Goal: Task Accomplishment & Management: Complete application form

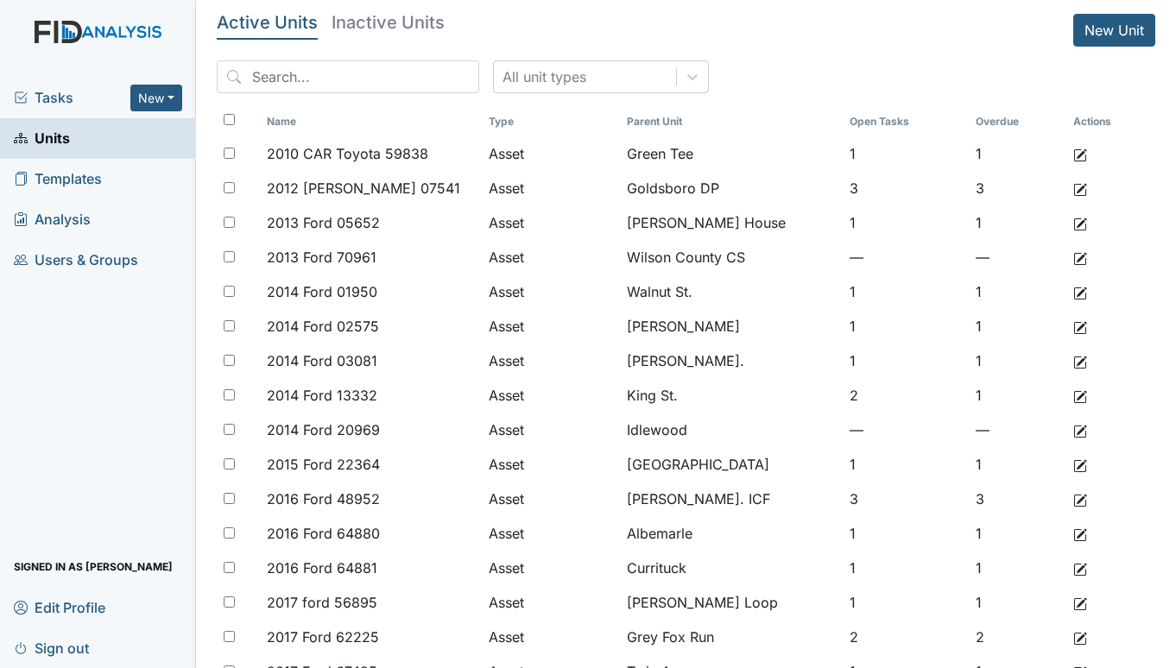
click at [1108, 27] on link "New Unit" at bounding box center [1114, 30] width 82 height 33
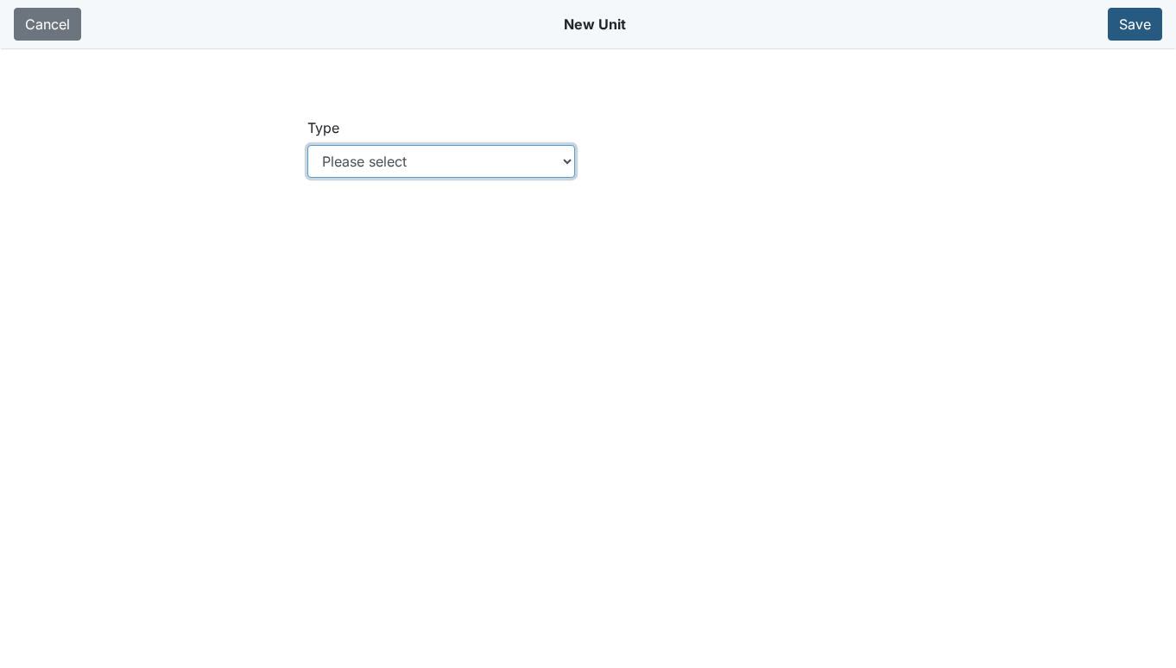
click at [497, 161] on select "Please select Location Location: Employee Location: Consumer Location: Asset Lo…" at bounding box center [441, 161] width 269 height 33
select select "c73a534c-0e54-49e9-a002-c9fa01df8b69"
click at [307, 145] on select "Please select Location Location: Employee Location: Consumer Location: Asset Lo…" at bounding box center [441, 161] width 269 height 33
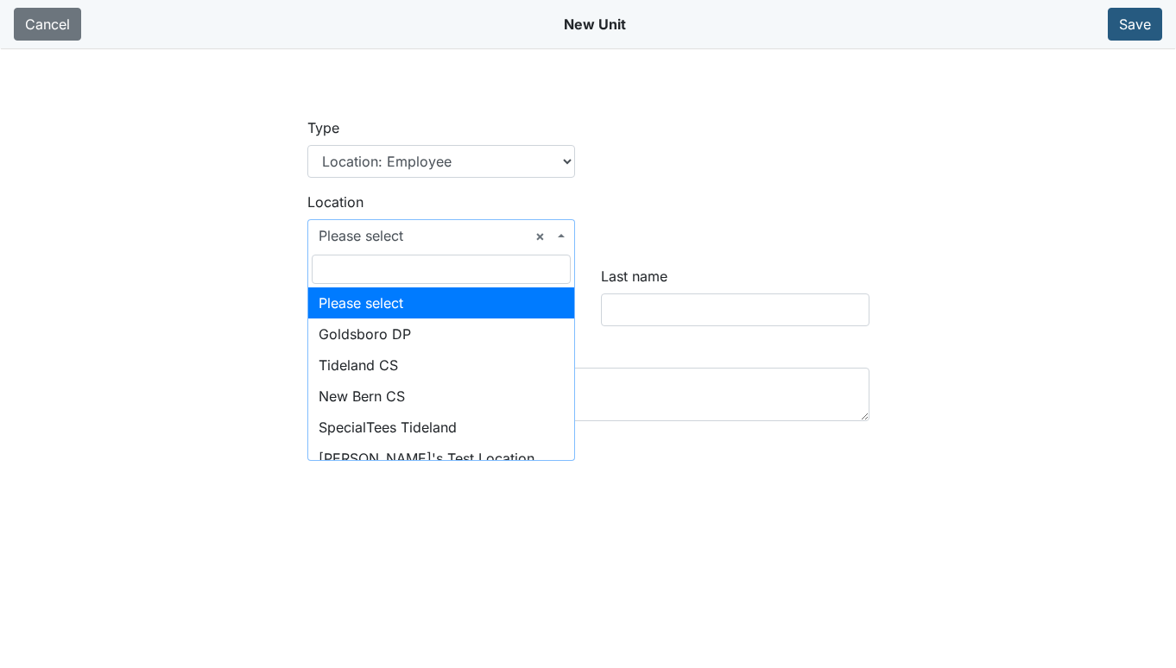
click at [561, 234] on b at bounding box center [561, 235] width 7 height 3
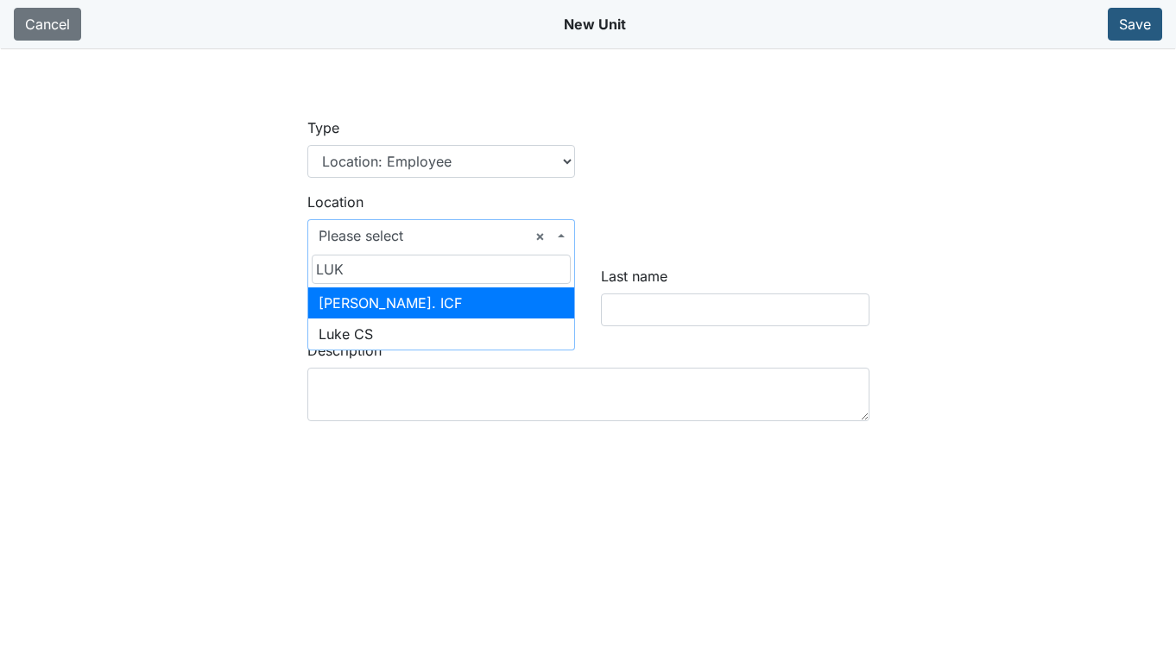
type input "LUKE"
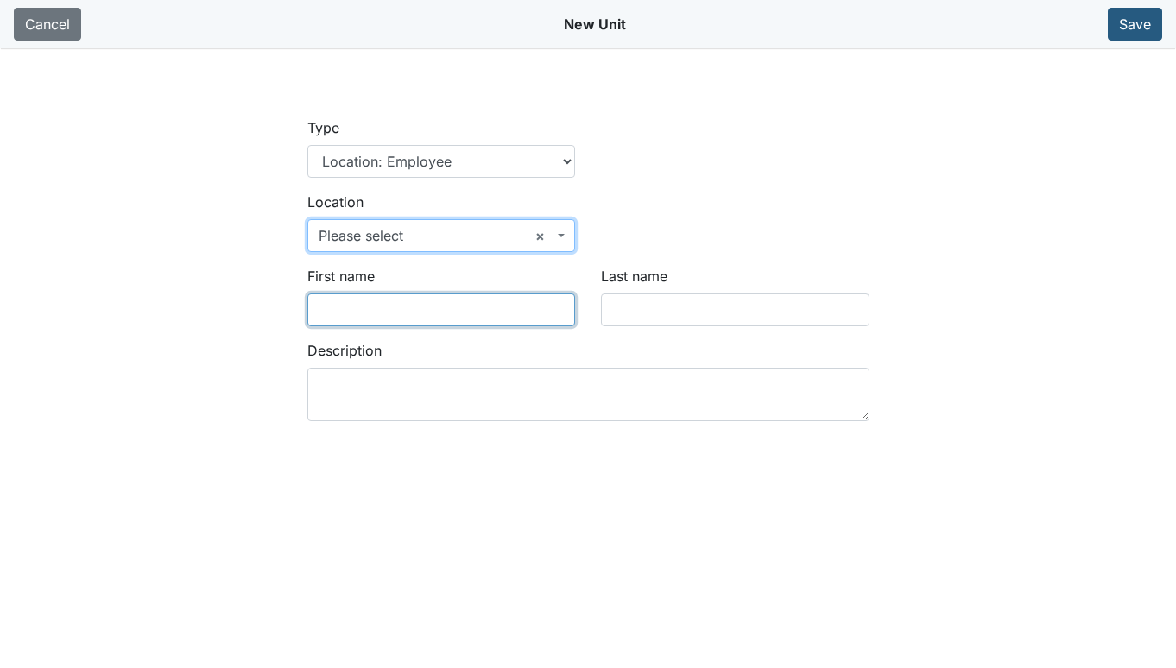
click at [450, 311] on input "First name" at bounding box center [441, 310] width 269 height 33
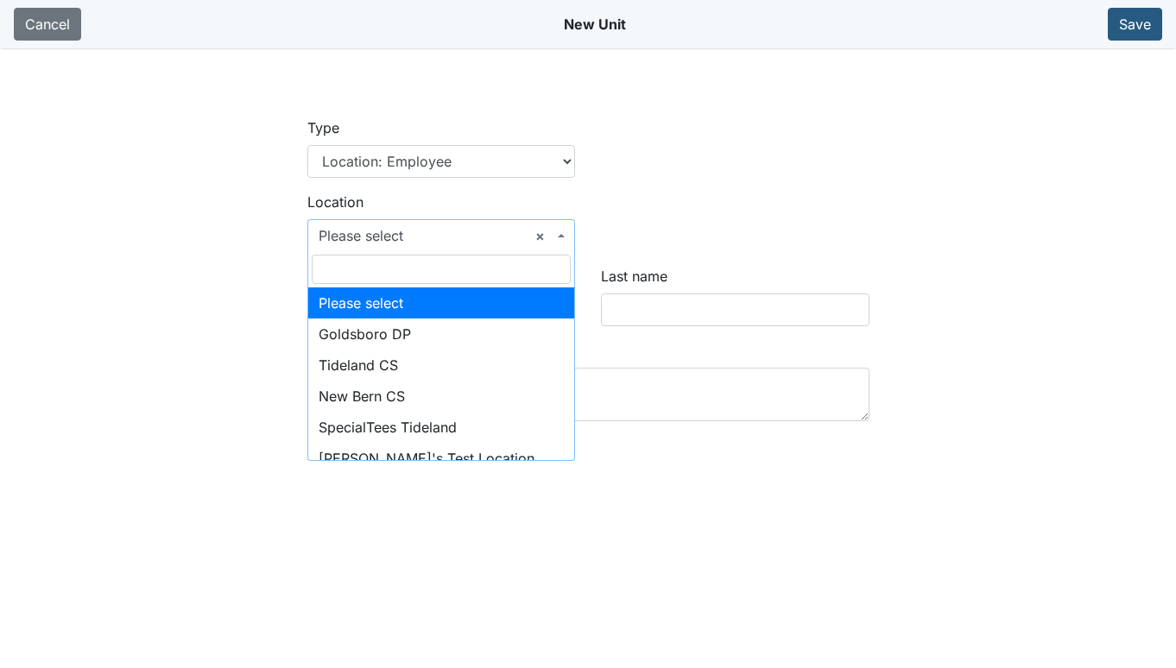
click at [562, 233] on span at bounding box center [562, 235] width 3 height 33
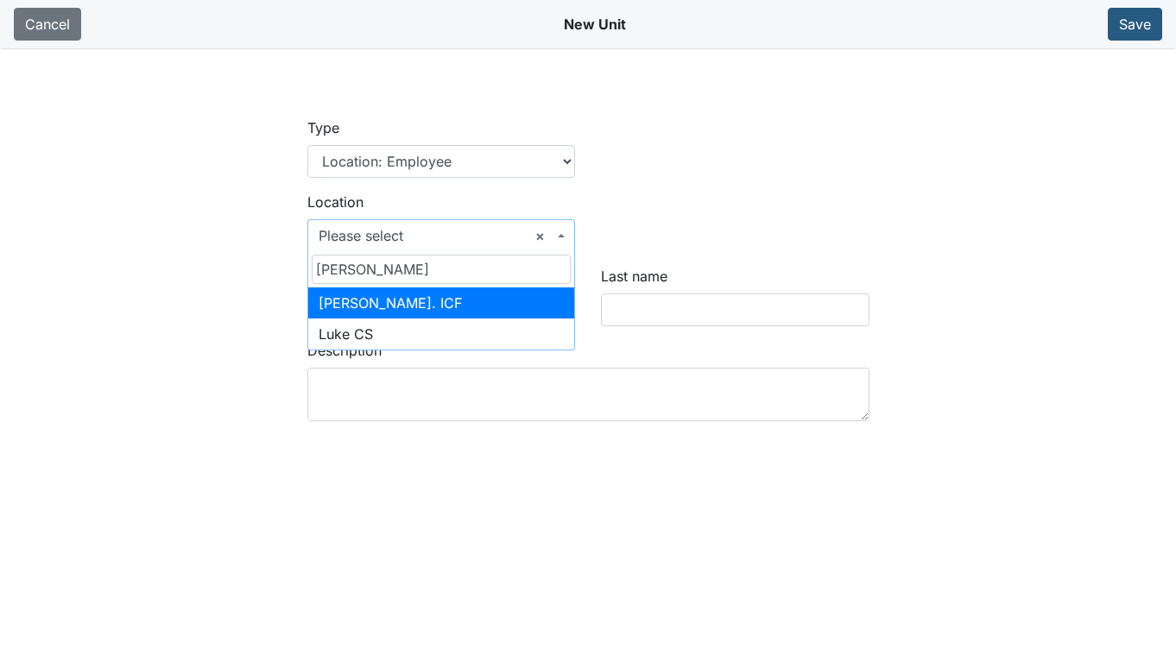
type input "LUKE"
select select "3dbd89f6-27dd-4452-bd02-9eacf61e0473"
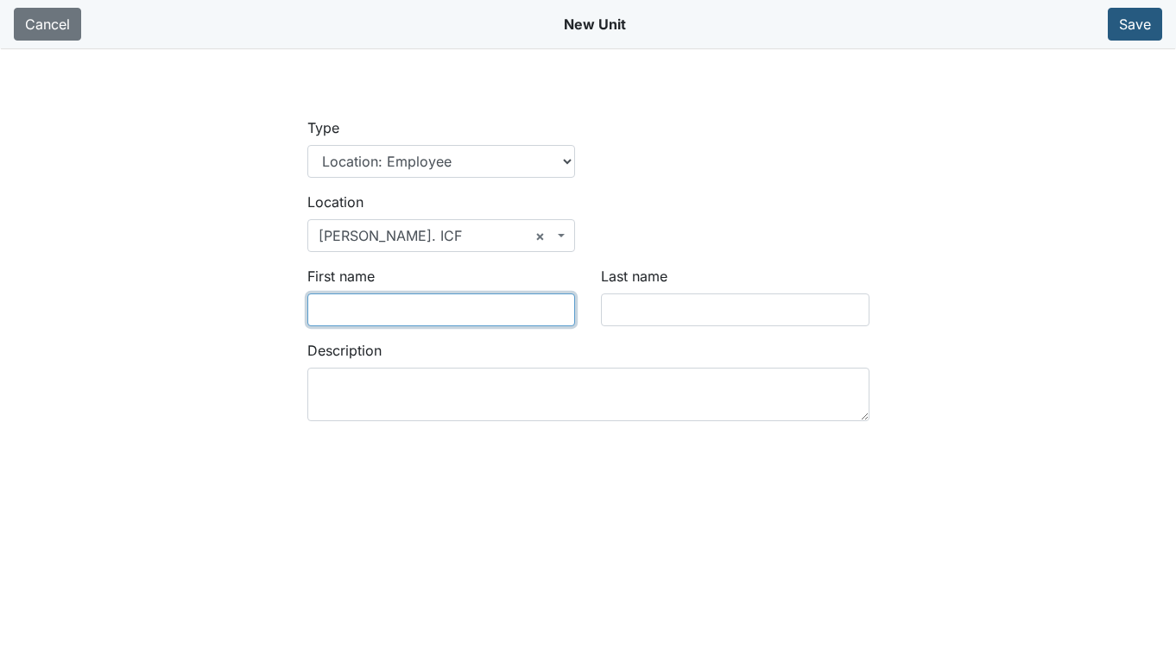
click at [452, 301] on input "First name" at bounding box center [441, 310] width 269 height 33
type input "k"
type input "L"
type input "Kaci"
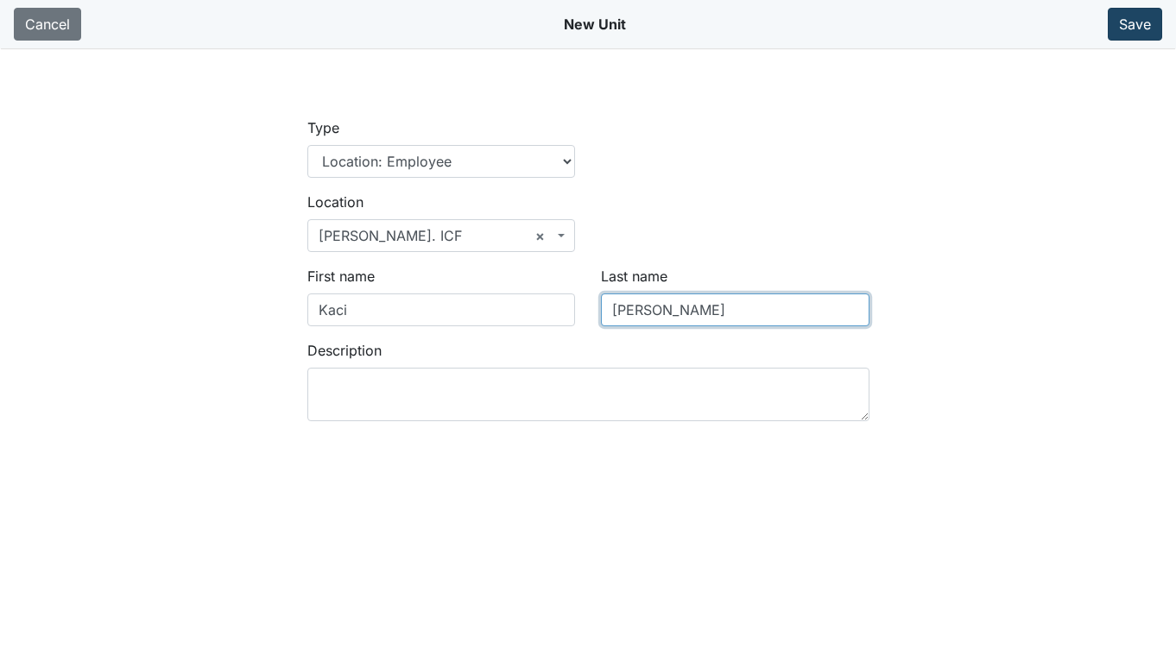
type input "Drew"
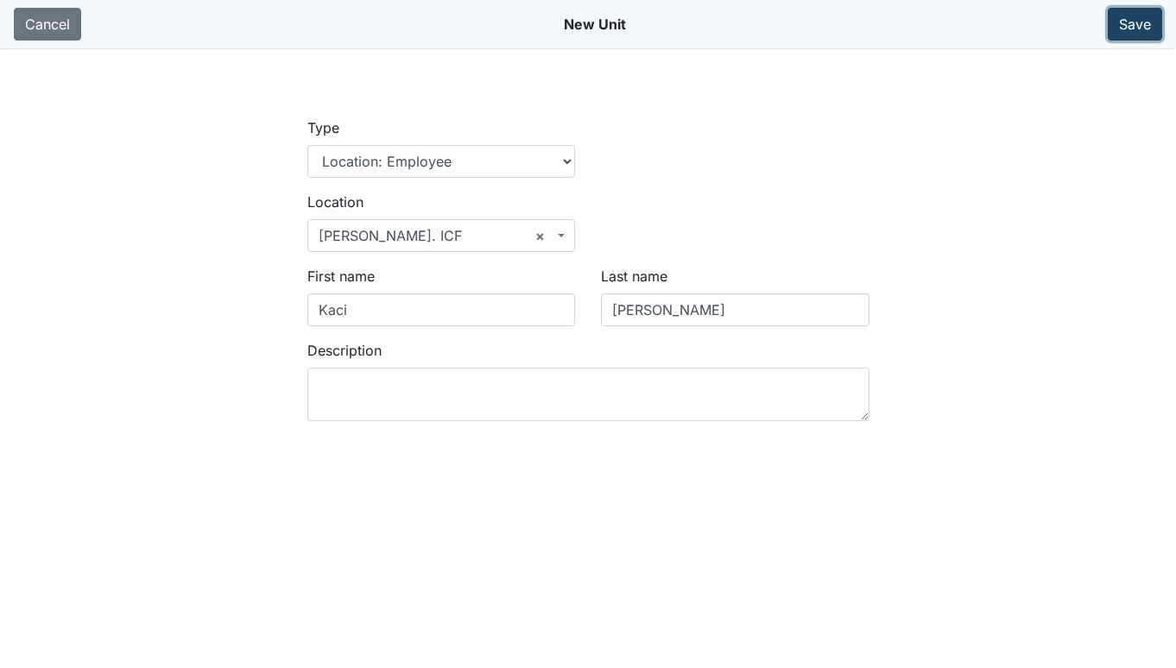
click at [1130, 15] on button "Save" at bounding box center [1135, 24] width 54 height 33
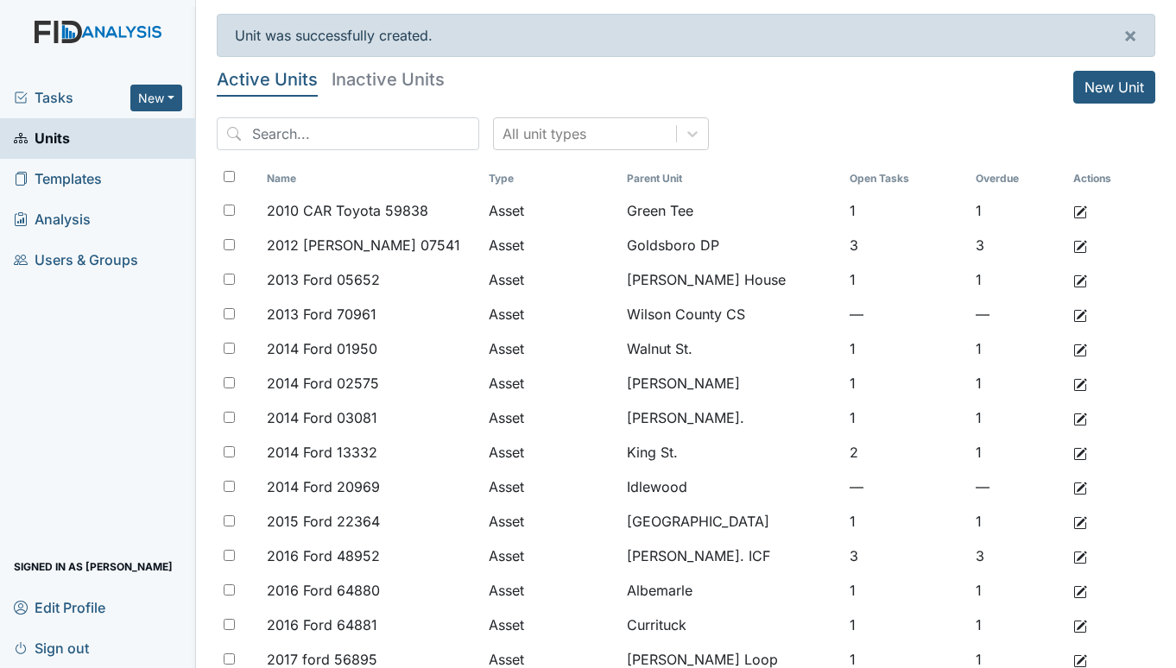
click at [33, 97] on span "Tasks" at bounding box center [72, 97] width 117 height 21
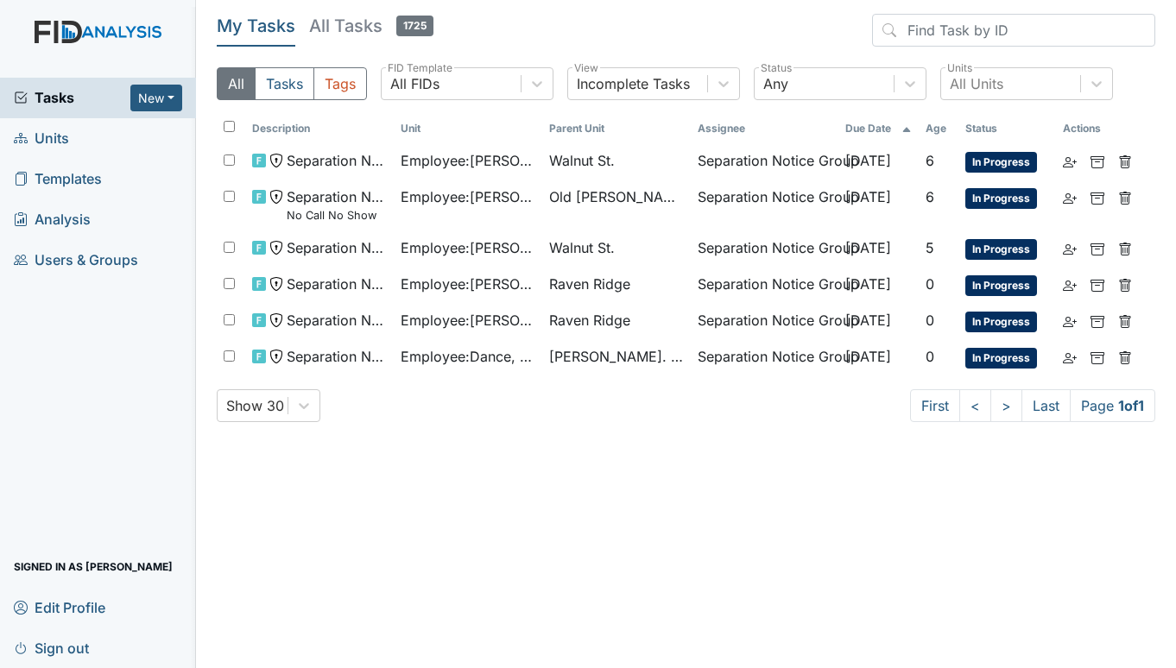
click at [46, 138] on span "Units" at bounding box center [41, 138] width 55 height 27
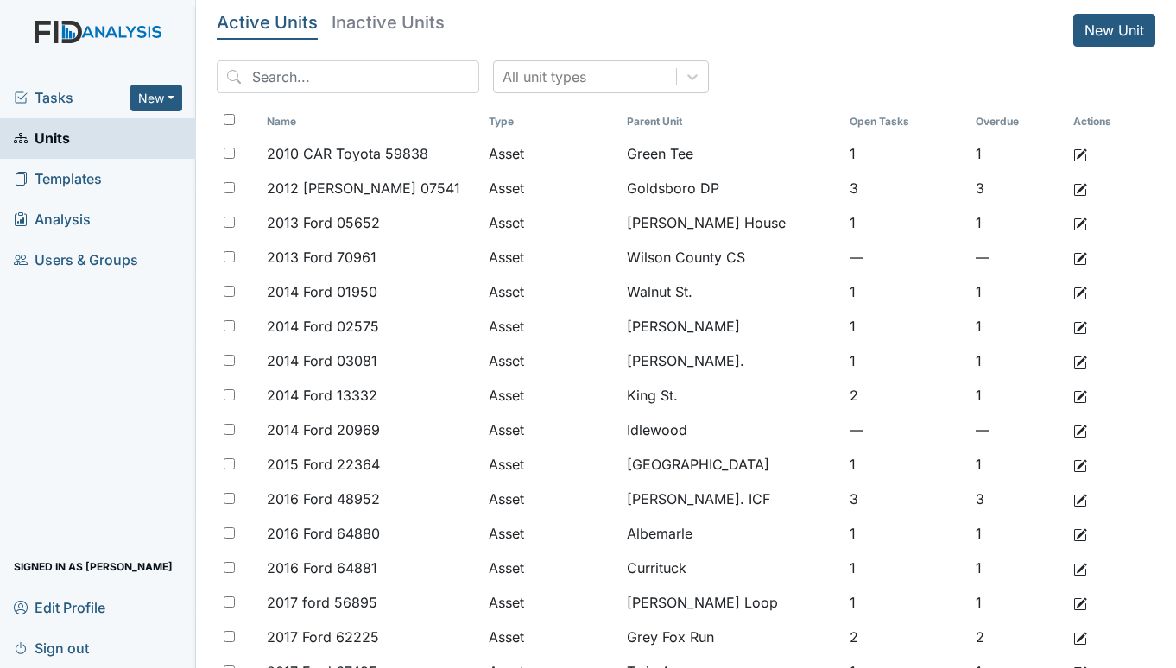
click at [66, 99] on span "Tasks" at bounding box center [72, 97] width 117 height 21
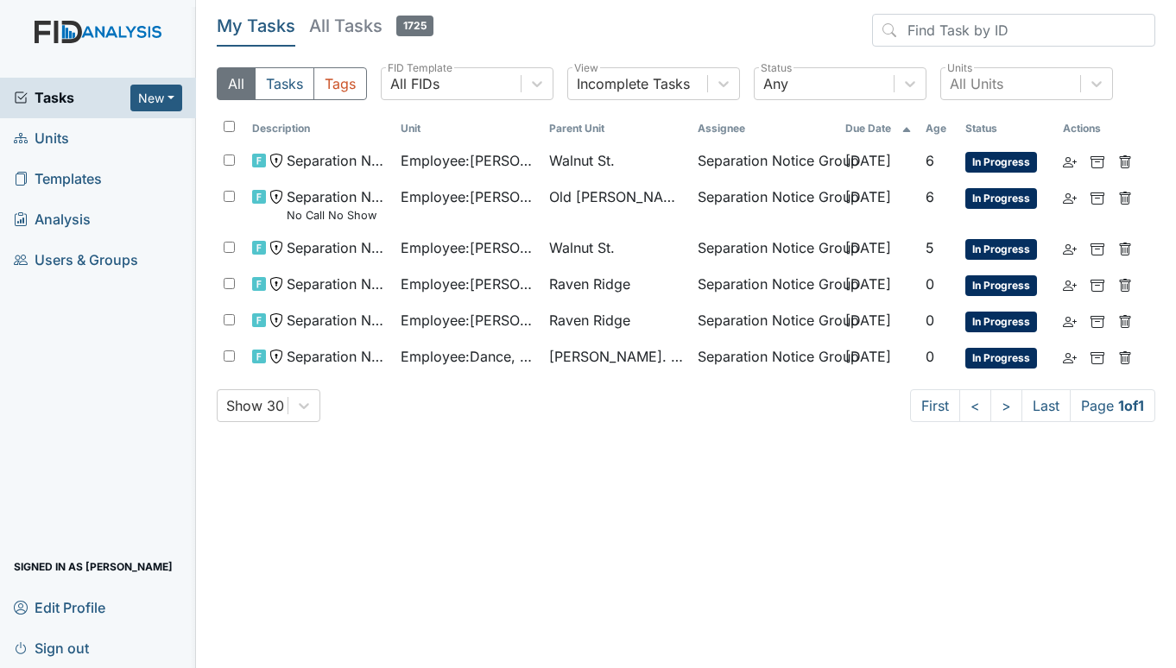
click at [41, 148] on span "Units" at bounding box center [41, 138] width 55 height 27
